Goal: Information Seeking & Learning: Learn about a topic

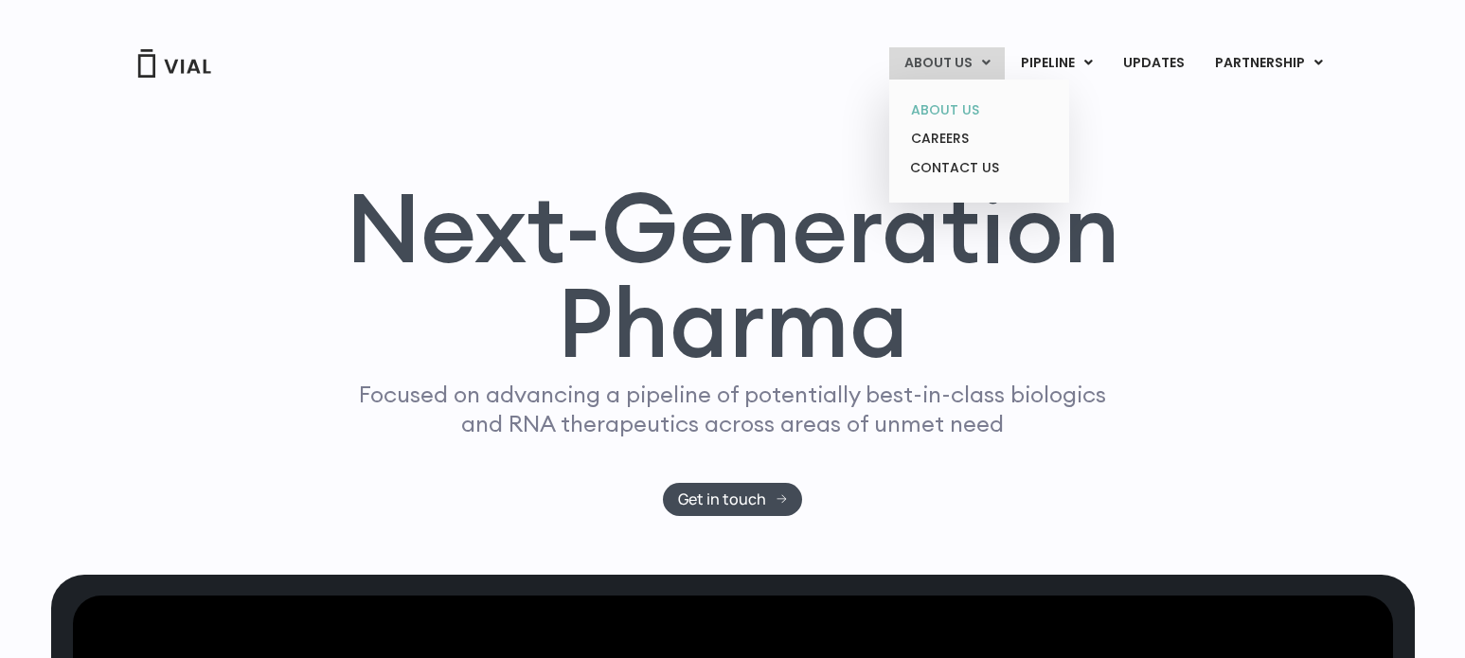
click at [932, 109] on link "ABOUT US" at bounding box center [979, 110] width 166 height 29
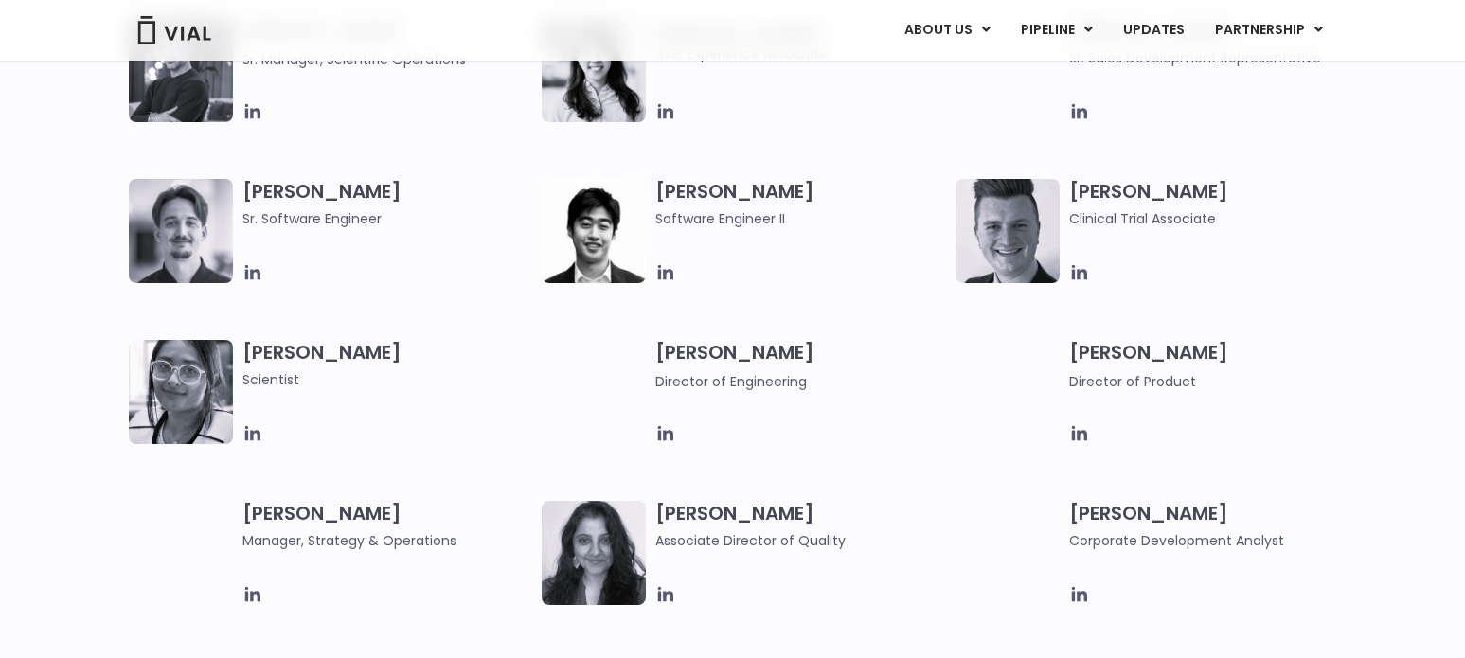
scroll to position [2273, 0]
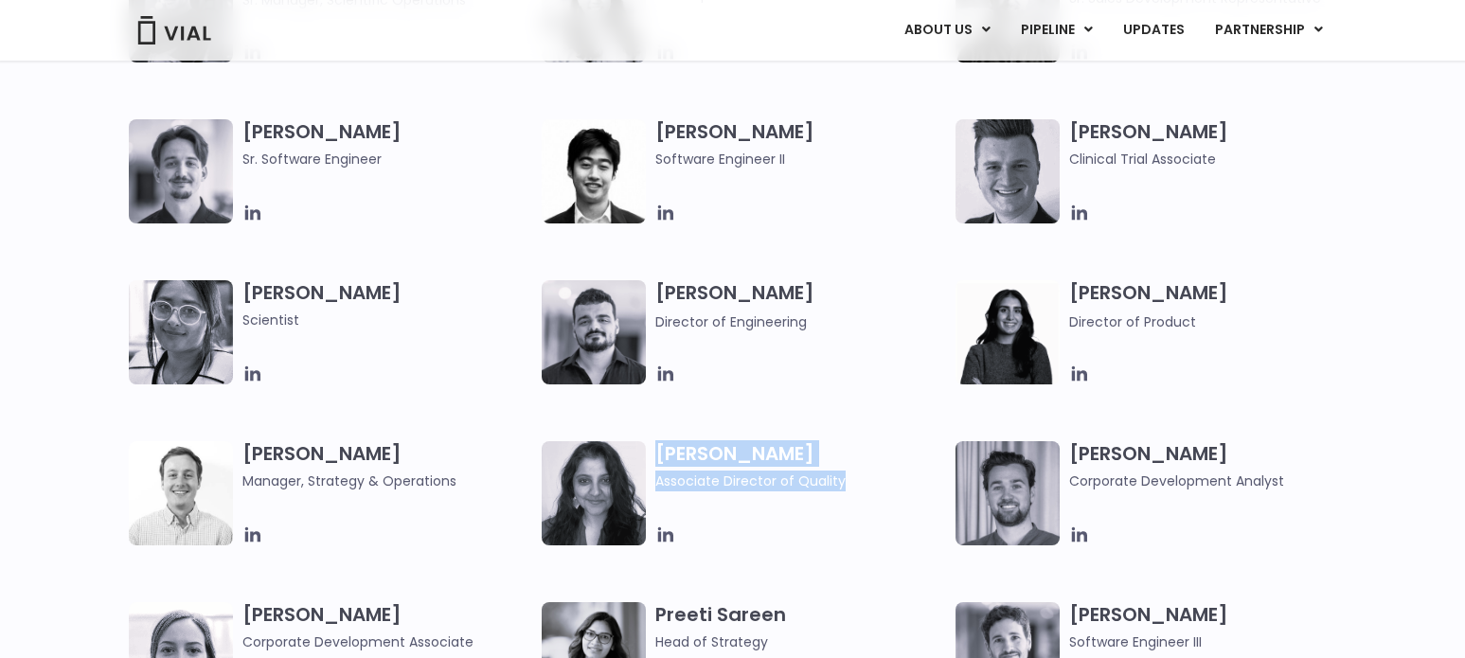
drag, startPoint x: 656, startPoint y: 450, endPoint x: 858, endPoint y: 494, distance: 206.4
click at [858, 494] on div "Bhavika Joshi Associate Director of Quality" at bounding box center [806, 493] width 300 height 104
click at [731, 499] on div "[PERSON_NAME] Associate Director of Quality" at bounding box center [806, 493] width 300 height 104
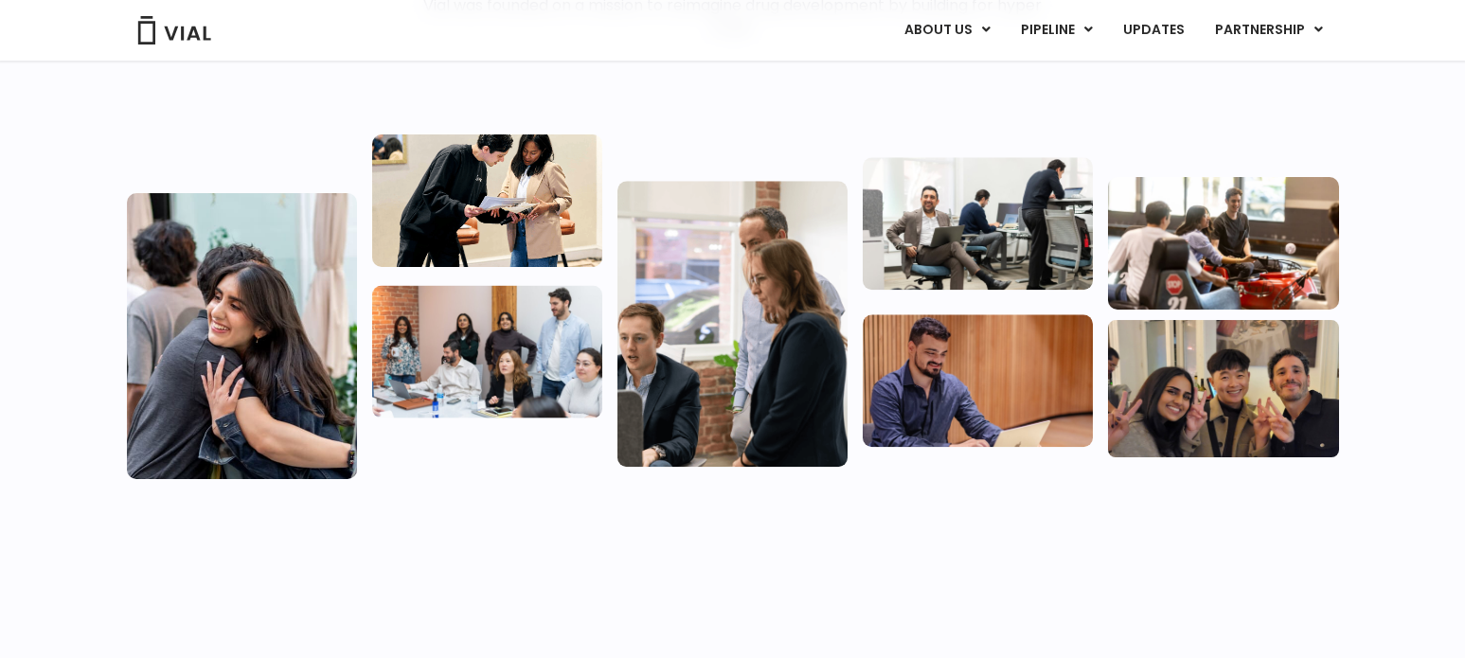
scroll to position [285, 0]
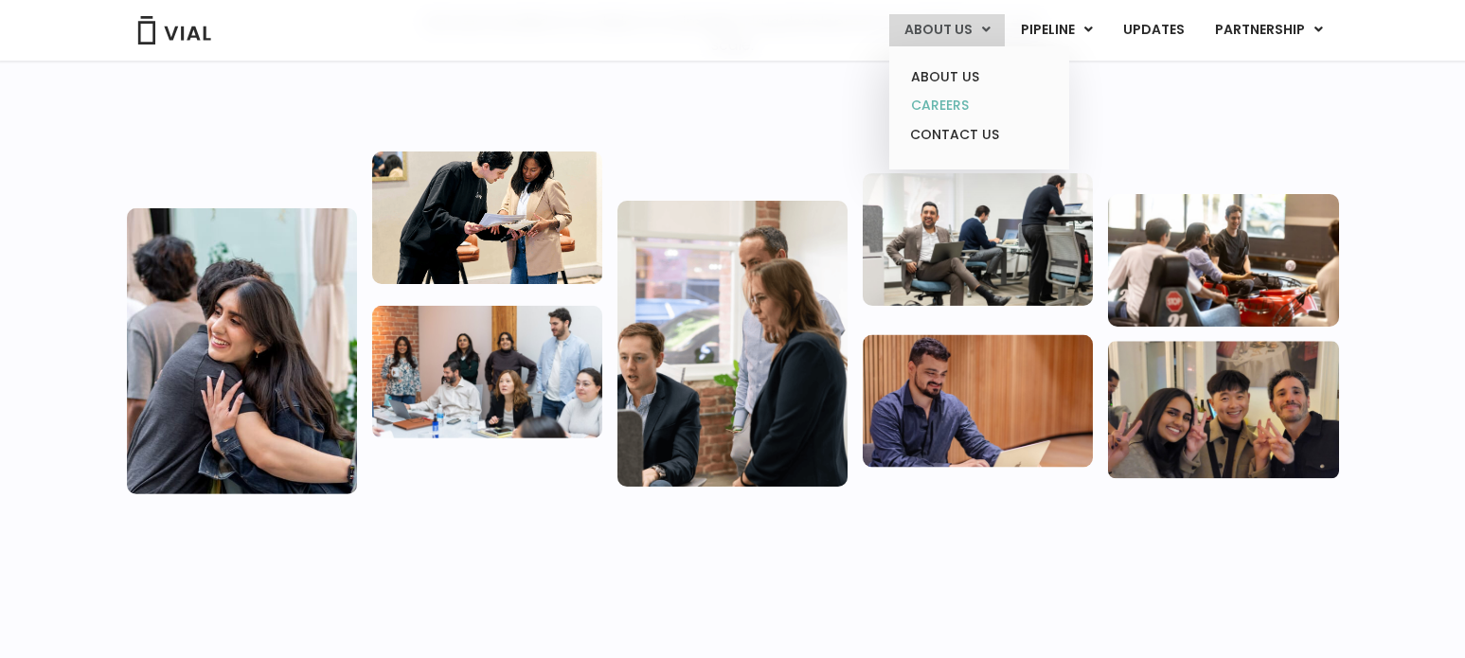
click at [953, 101] on link "CAREERS" at bounding box center [979, 105] width 166 height 29
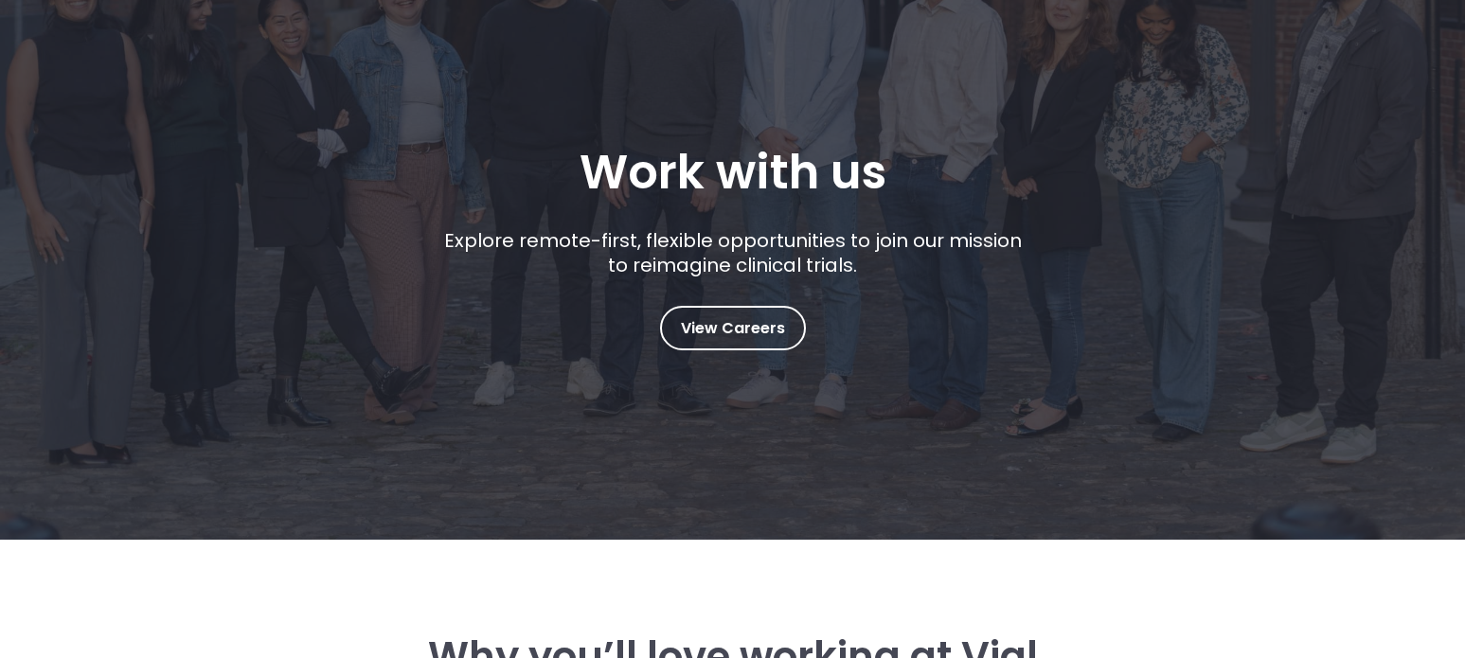
scroll to position [242, 0]
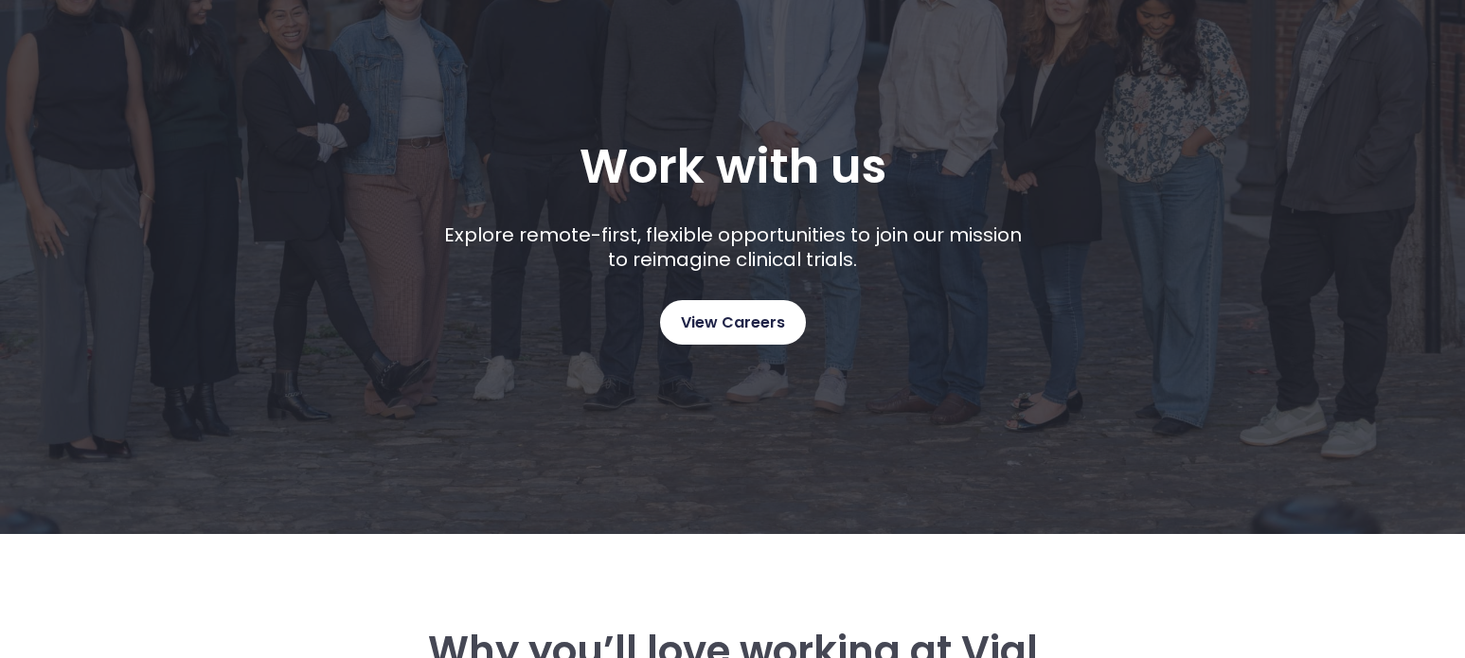
click at [721, 324] on span "View Careers" at bounding box center [733, 323] width 104 height 25
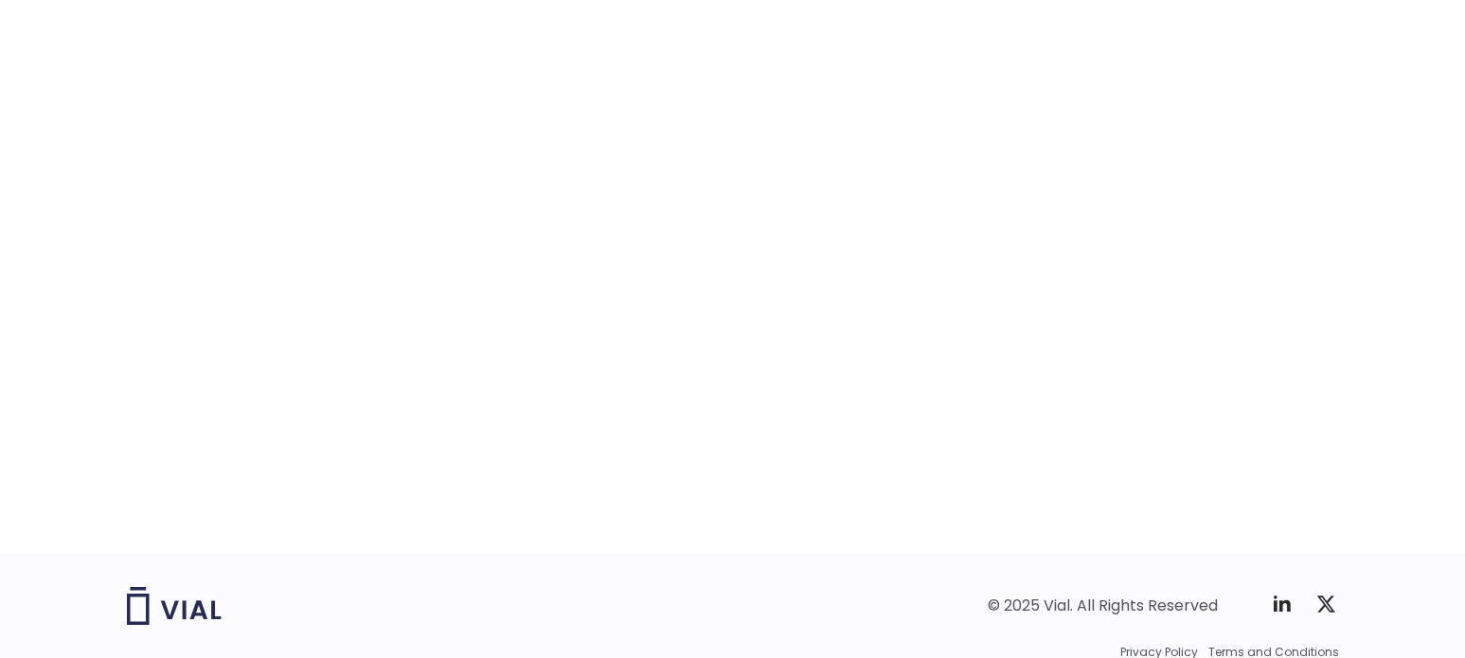
scroll to position [3055, 0]
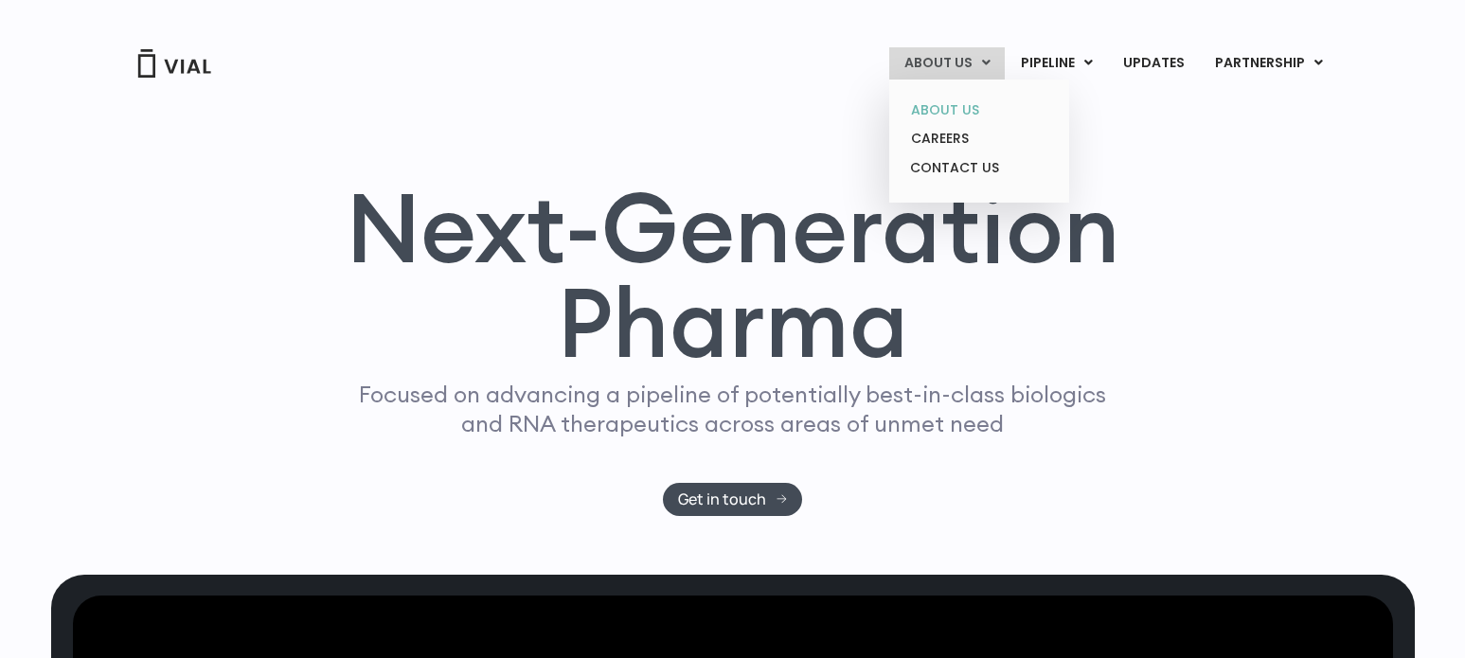
click at [943, 105] on link "ABOUT US" at bounding box center [979, 110] width 166 height 29
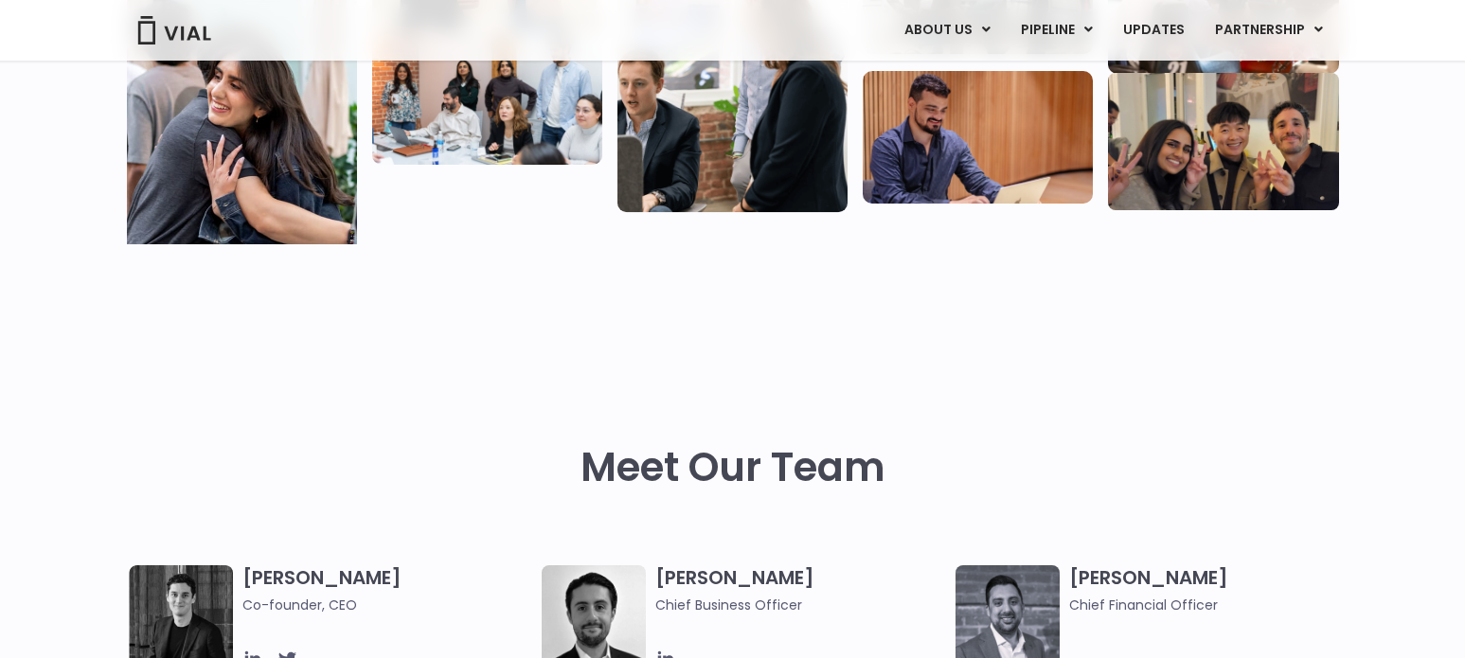
scroll to position [428, 0]
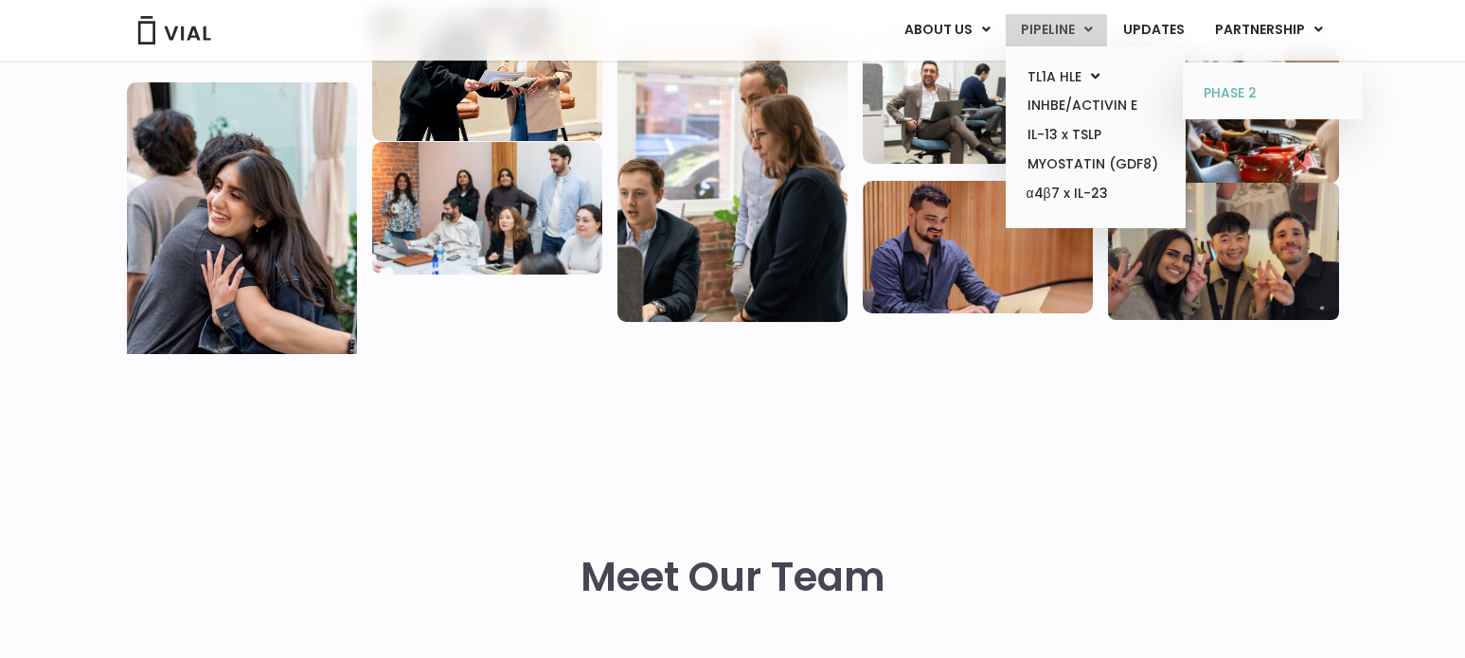
click at [1220, 88] on link "PHASE 2" at bounding box center [1273, 94] width 166 height 30
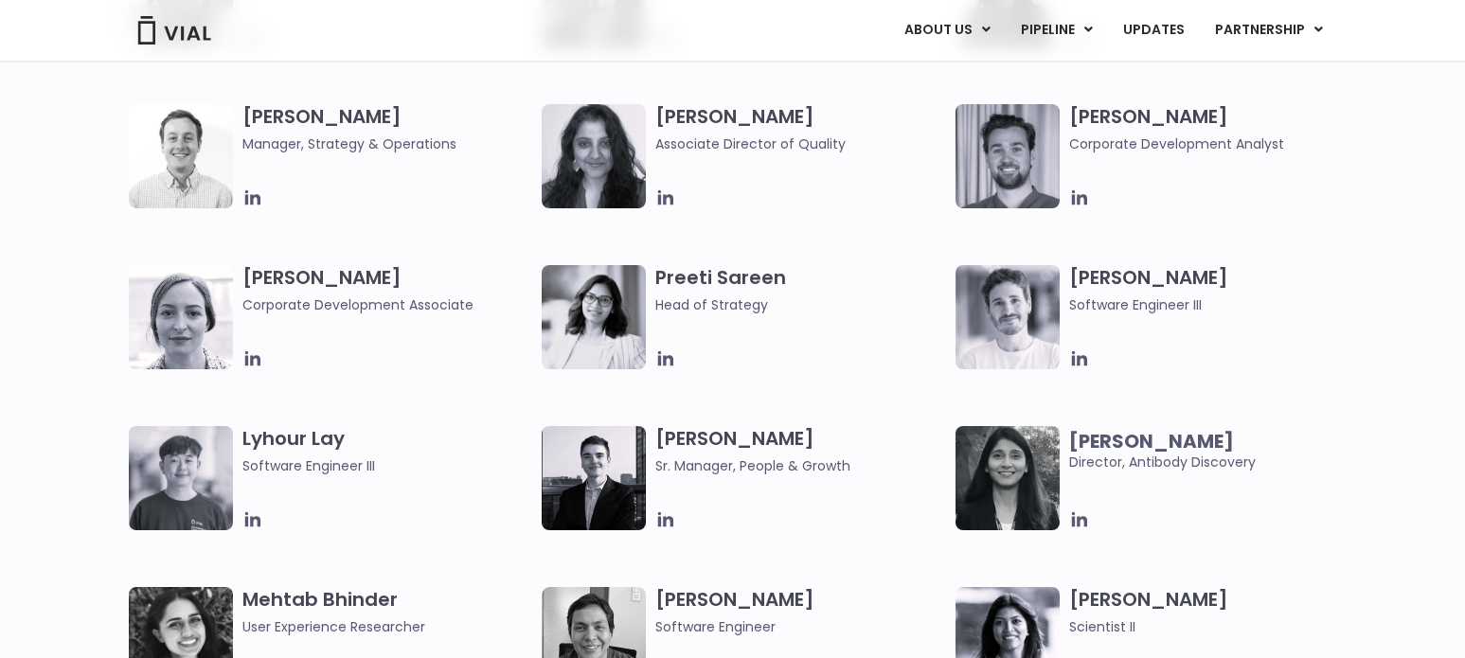
scroll to position [2519, 0]
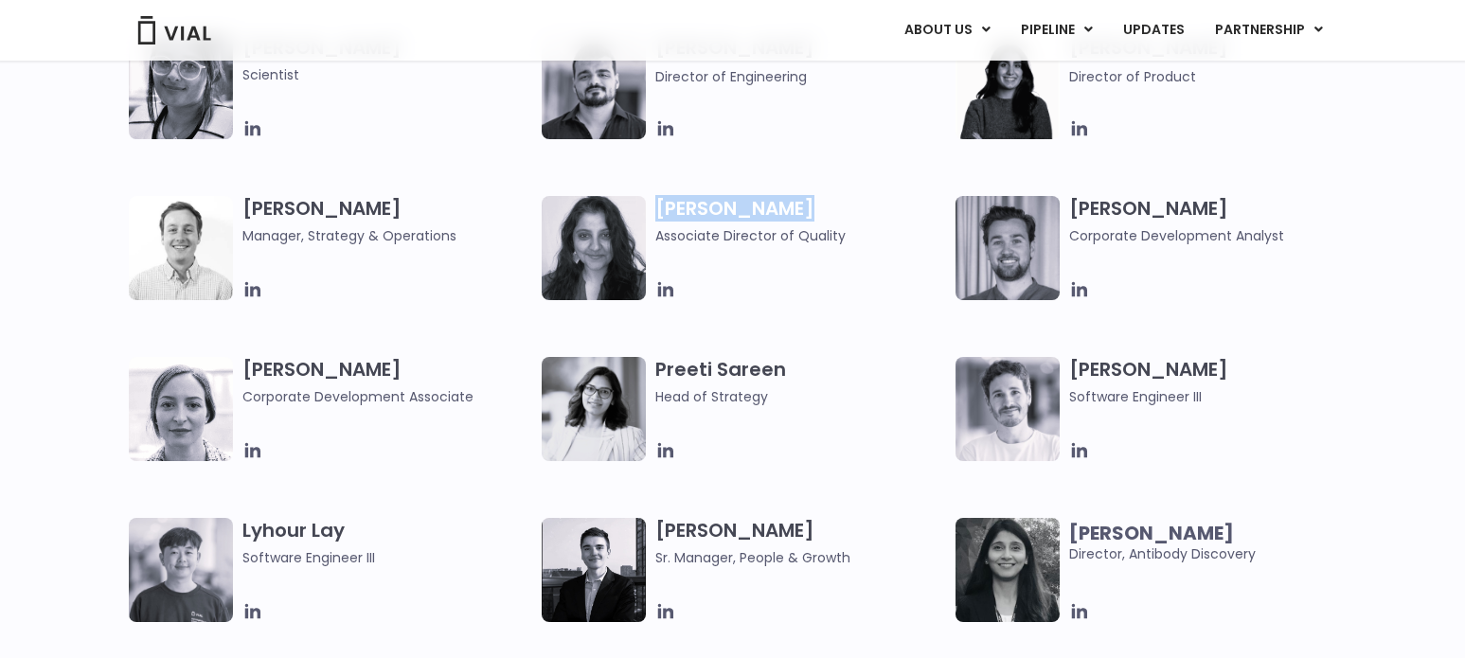
drag, startPoint x: 661, startPoint y: 207, endPoint x: 818, endPoint y: 207, distance: 157.2
click at [818, 207] on h3 "Bhavika Joshi Associate Director of Quality" at bounding box center [801, 221] width 291 height 50
click at [823, 231] on span "Associate Director of Quality" at bounding box center [801, 235] width 291 height 21
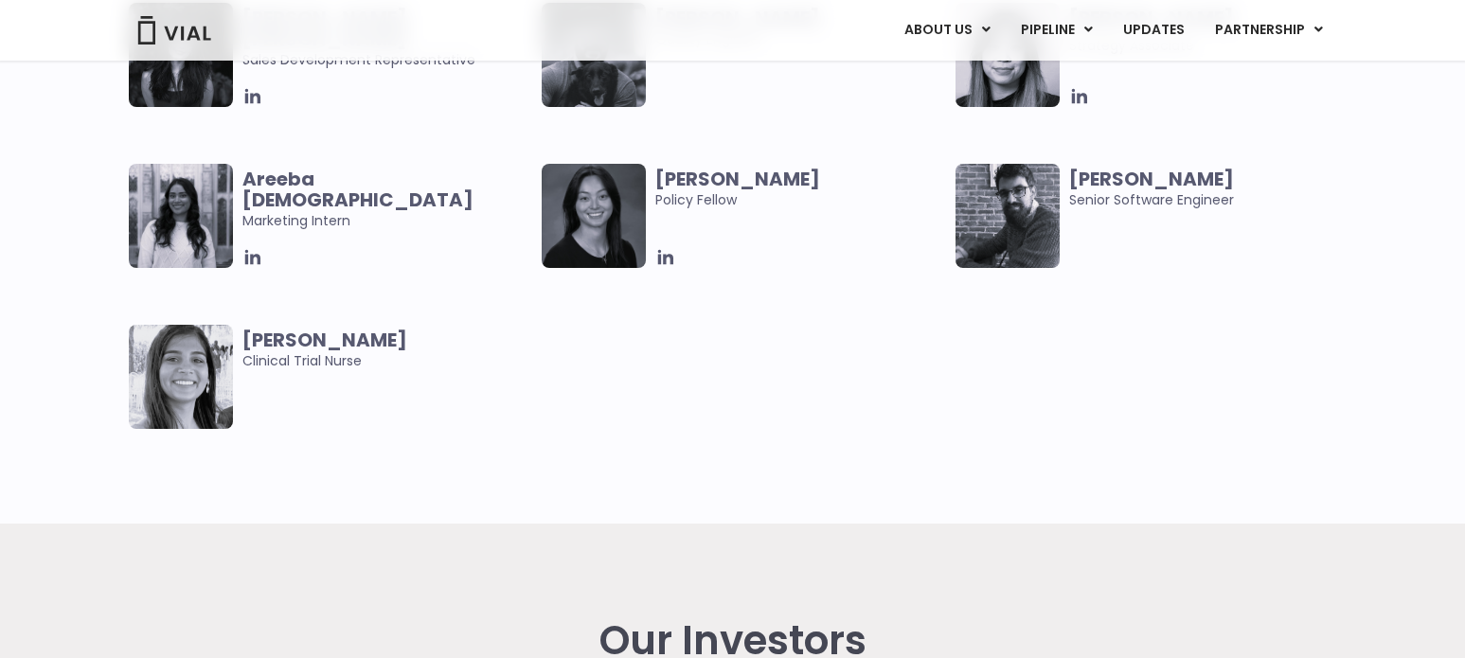
scroll to position [3984, 0]
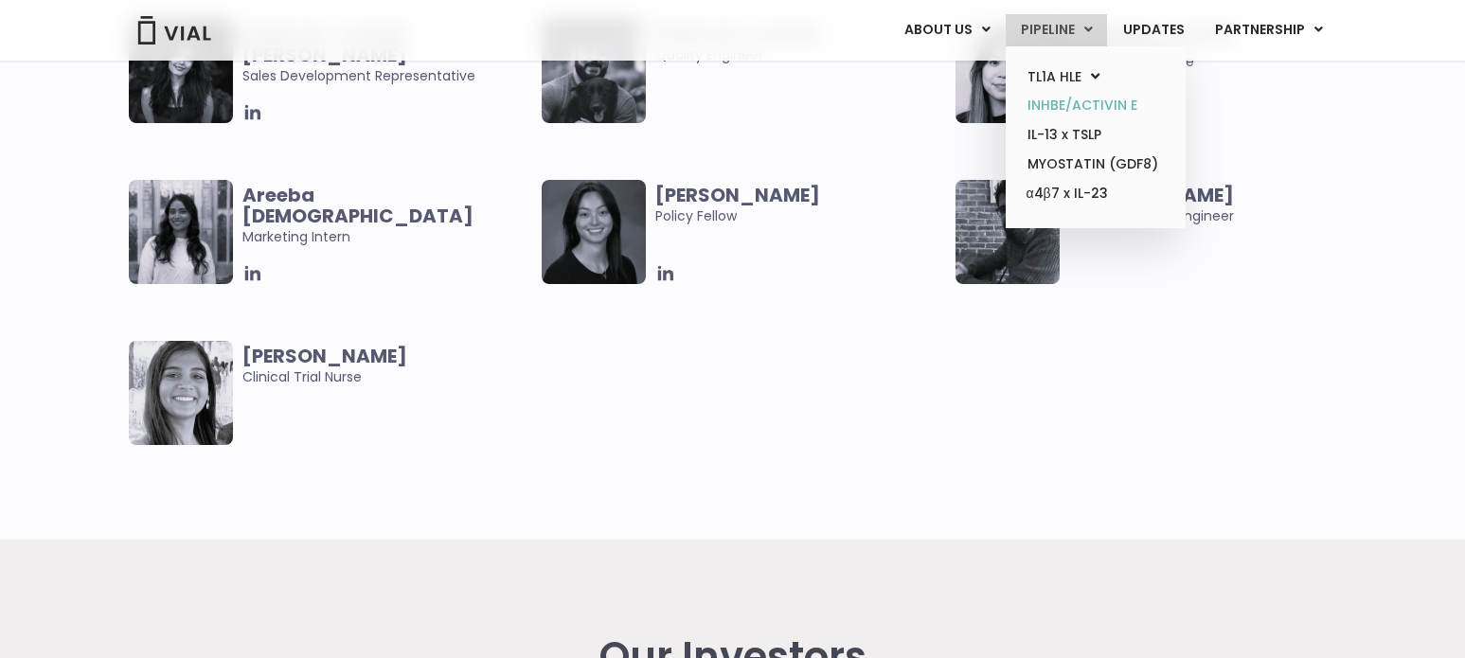
click at [1047, 99] on link "INHBE/ACTIVIN E" at bounding box center [1096, 105] width 166 height 29
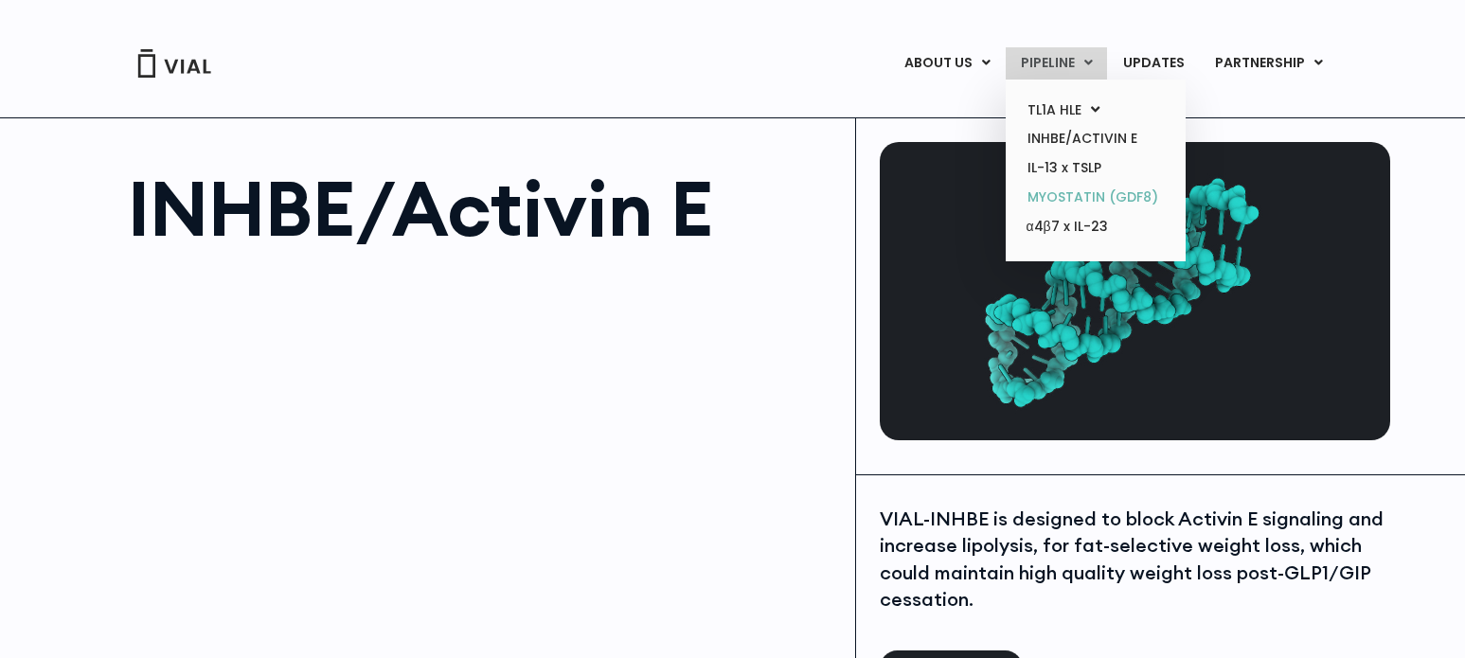
click at [1041, 192] on link "MYOSTATIN (GDF8)" at bounding box center [1096, 197] width 166 height 29
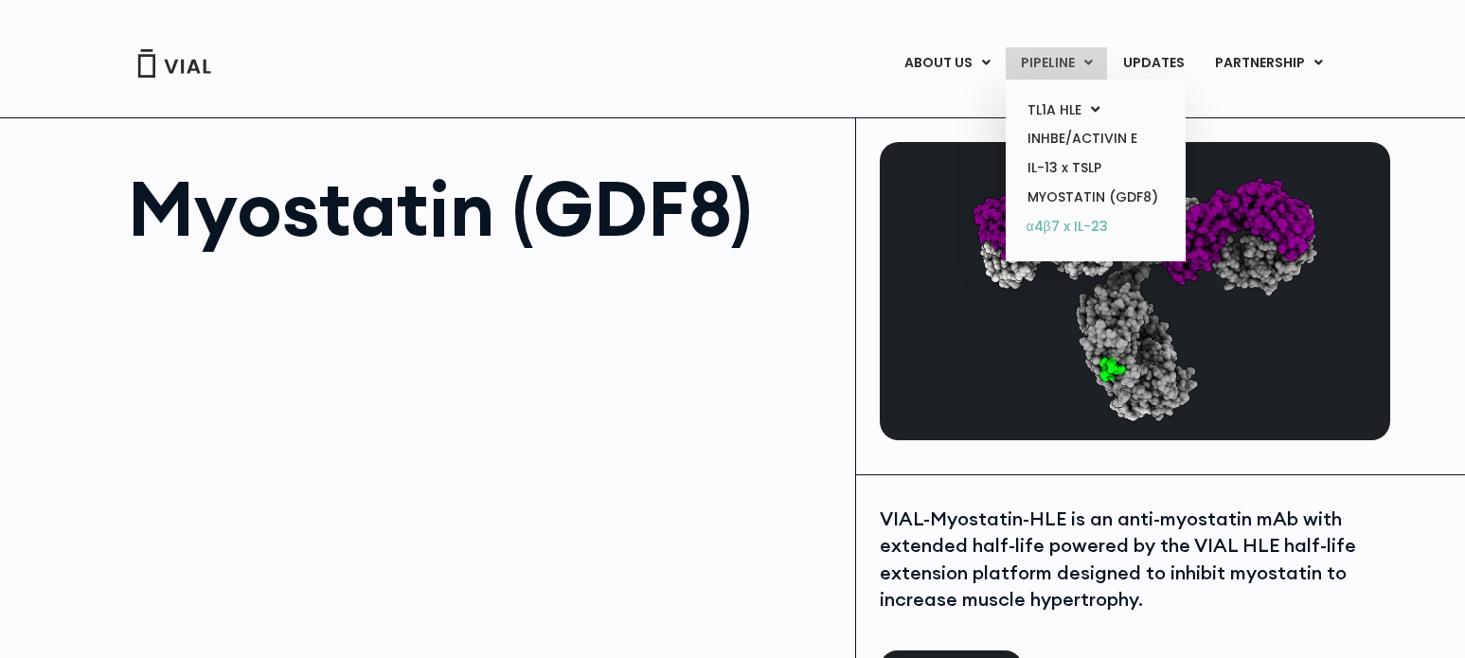
click at [1045, 223] on link "α4β7 x IL-23" at bounding box center [1096, 227] width 166 height 30
